Goal: Transaction & Acquisition: Purchase product/service

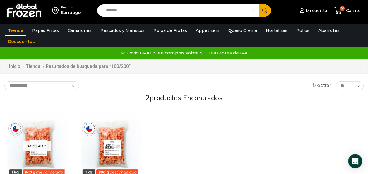
click at [256, 9] on span at bounding box center [255, 10] width 6 height 12
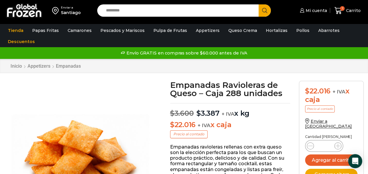
click at [103, 98] on img at bounding box center [81, 158] width 154 height 154
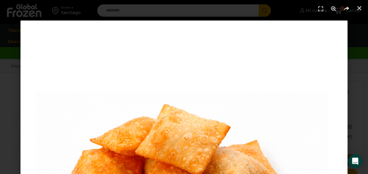
click at [361, 13] on header at bounding box center [184, 9] width 368 height 18
click at [360, 12] on link "Cerrar (Esc)" at bounding box center [359, 8] width 9 height 9
